Goal: Task Accomplishment & Management: Complete application form

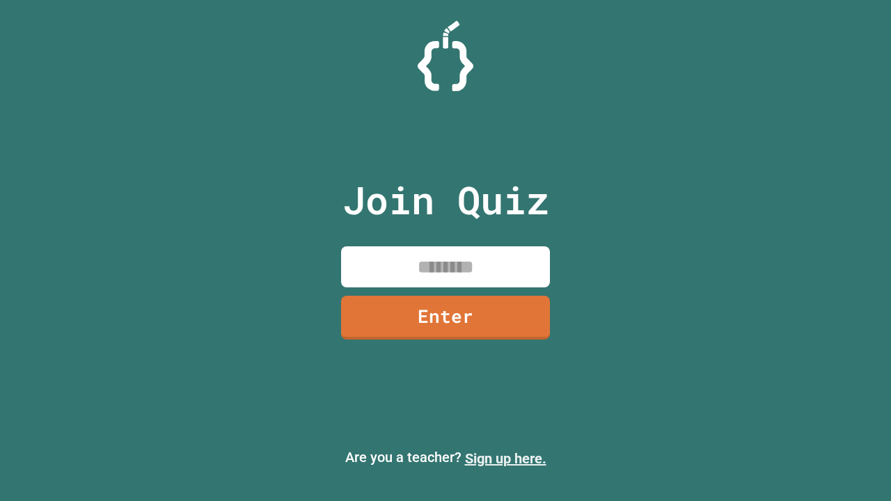
click at [505, 459] on link "Sign up here." at bounding box center [505, 458] width 81 height 17
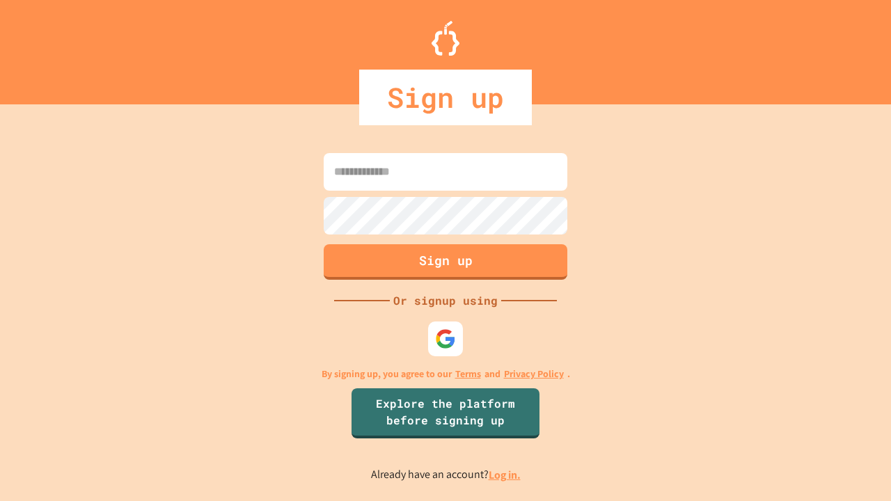
click at [505, 475] on link "Log in." at bounding box center [505, 475] width 32 height 15
